Goal: Find specific page/section: Find specific page/section

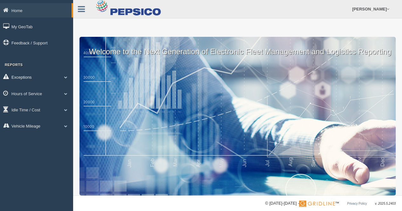
click at [65, 77] on span at bounding box center [66, 77] width 8 height 3
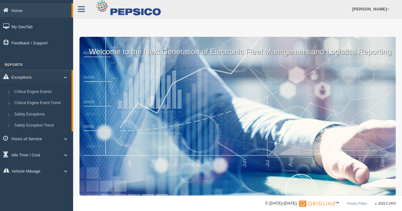
click at [65, 77] on span at bounding box center [63, 77] width 8 height 3
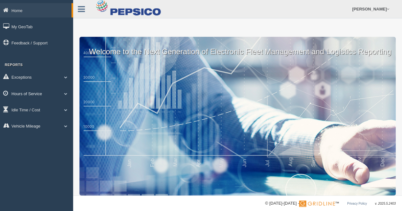
click at [64, 94] on span at bounding box center [66, 93] width 8 height 3
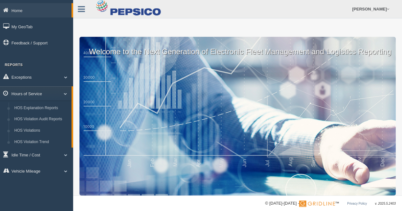
click at [64, 94] on span at bounding box center [63, 93] width 8 height 3
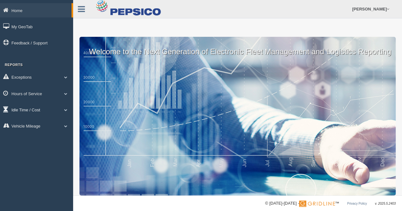
click at [66, 109] on span at bounding box center [66, 109] width 8 height 3
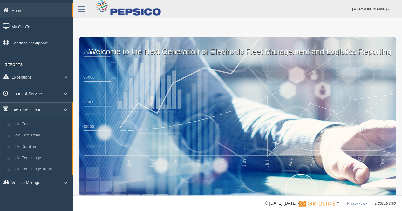
click at [66, 109] on span at bounding box center [63, 109] width 8 height 3
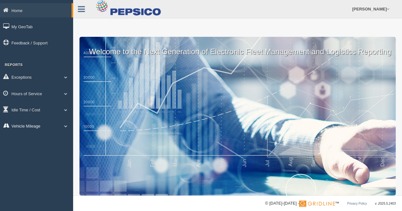
click at [65, 125] on span at bounding box center [66, 126] width 8 height 3
click at [65, 125] on span at bounding box center [63, 126] width 8 height 3
click at [67, 75] on link "Exceptions" at bounding box center [36, 77] width 73 height 14
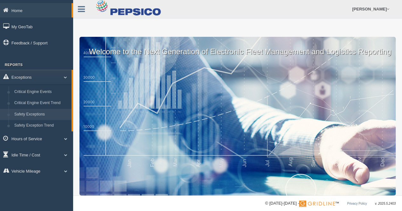
click at [36, 115] on link "Safety Exceptions" at bounding box center [41, 114] width 60 height 11
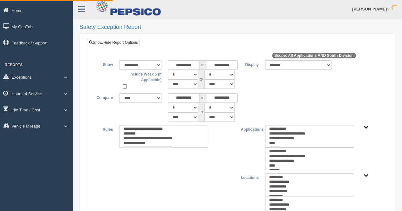
type input "*********"
